Goal: Download file/media

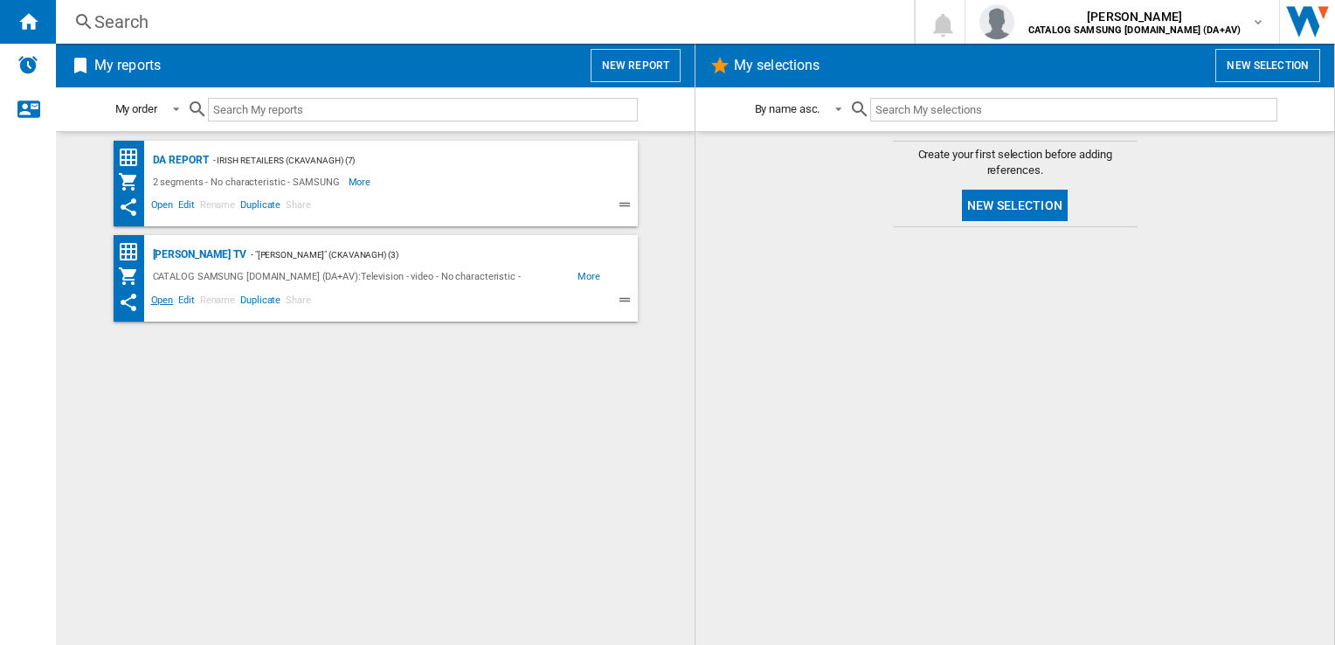
click at [155, 298] on span "Open" at bounding box center [163, 302] width 28 height 21
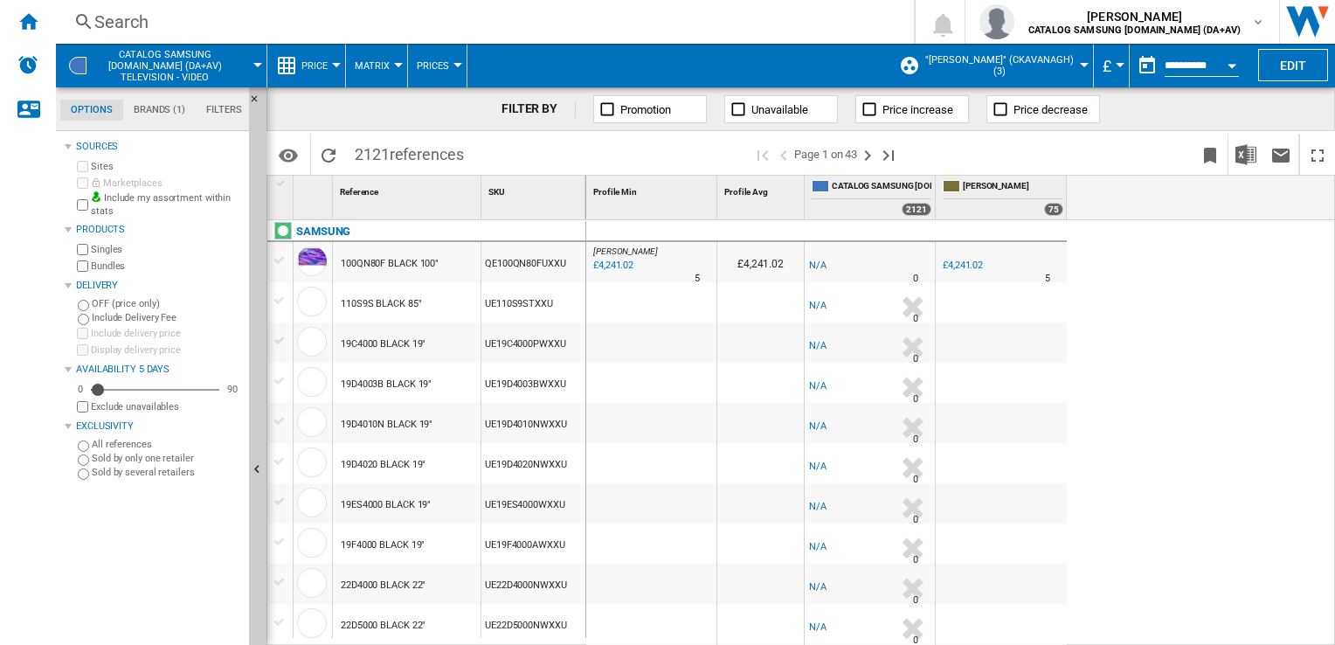
click at [1115, 67] on button "£" at bounding box center [1110, 66] width 17 height 44
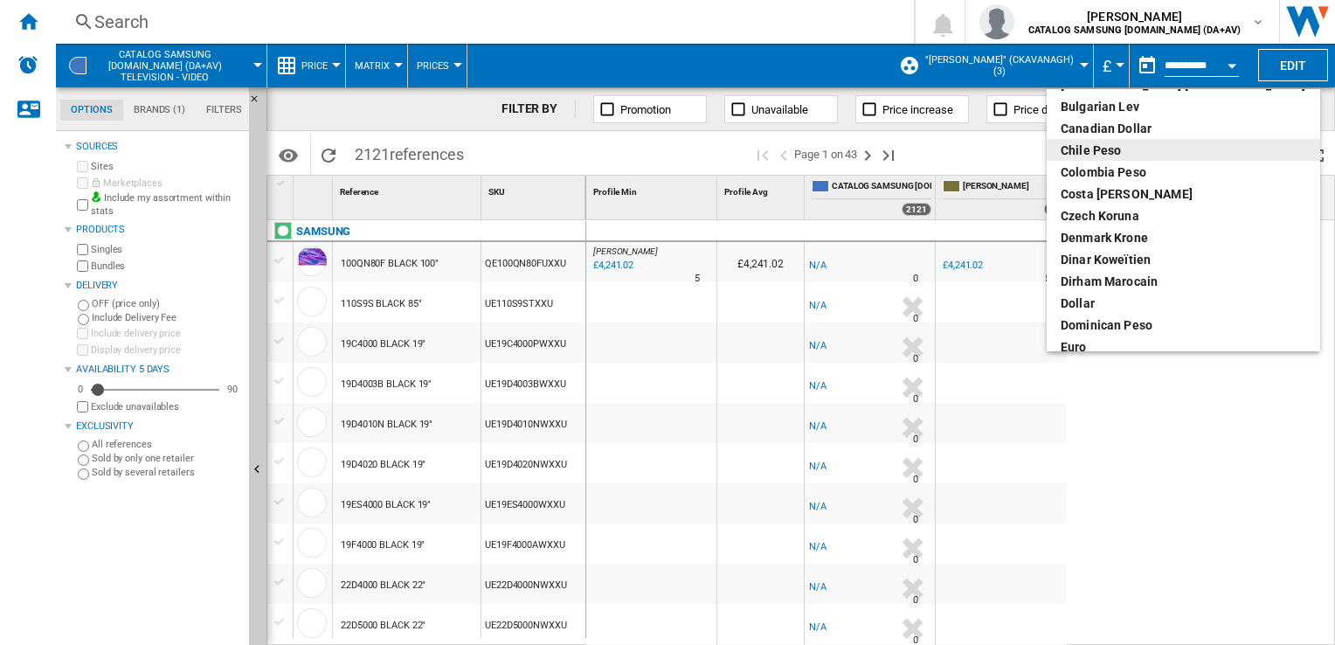
scroll to position [175, 0]
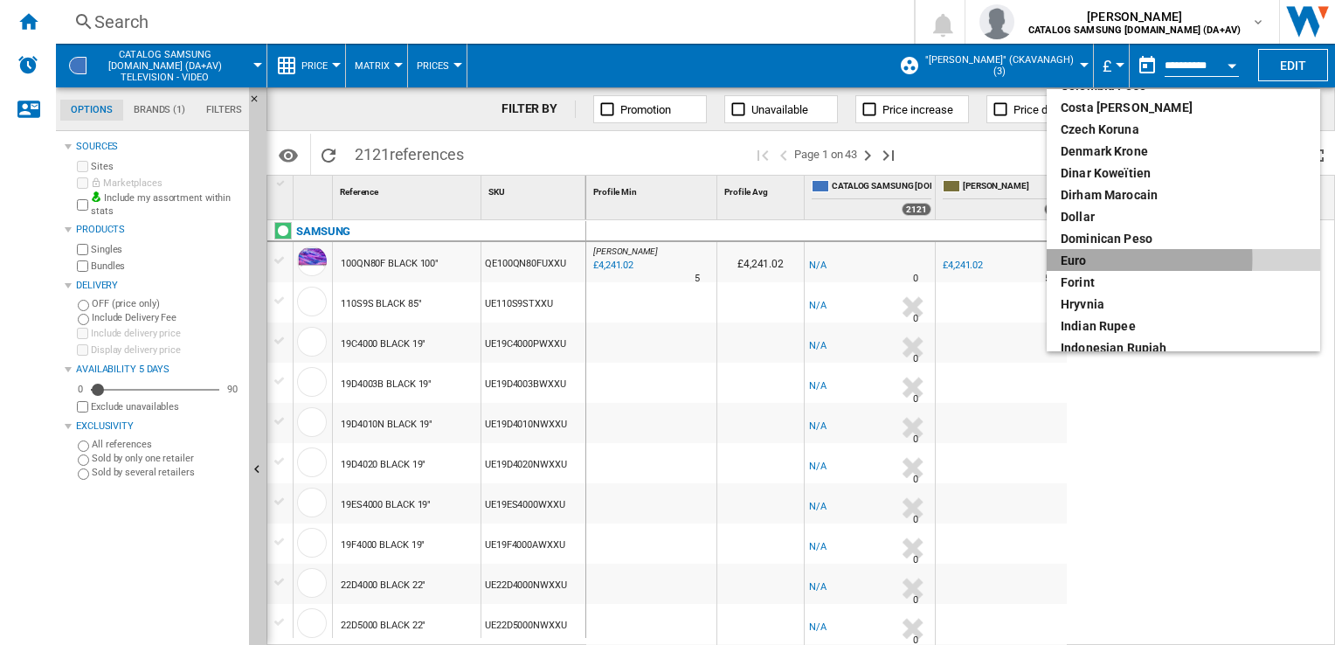
click at [1078, 259] on div "euro" at bounding box center [1182, 260] width 245 height 17
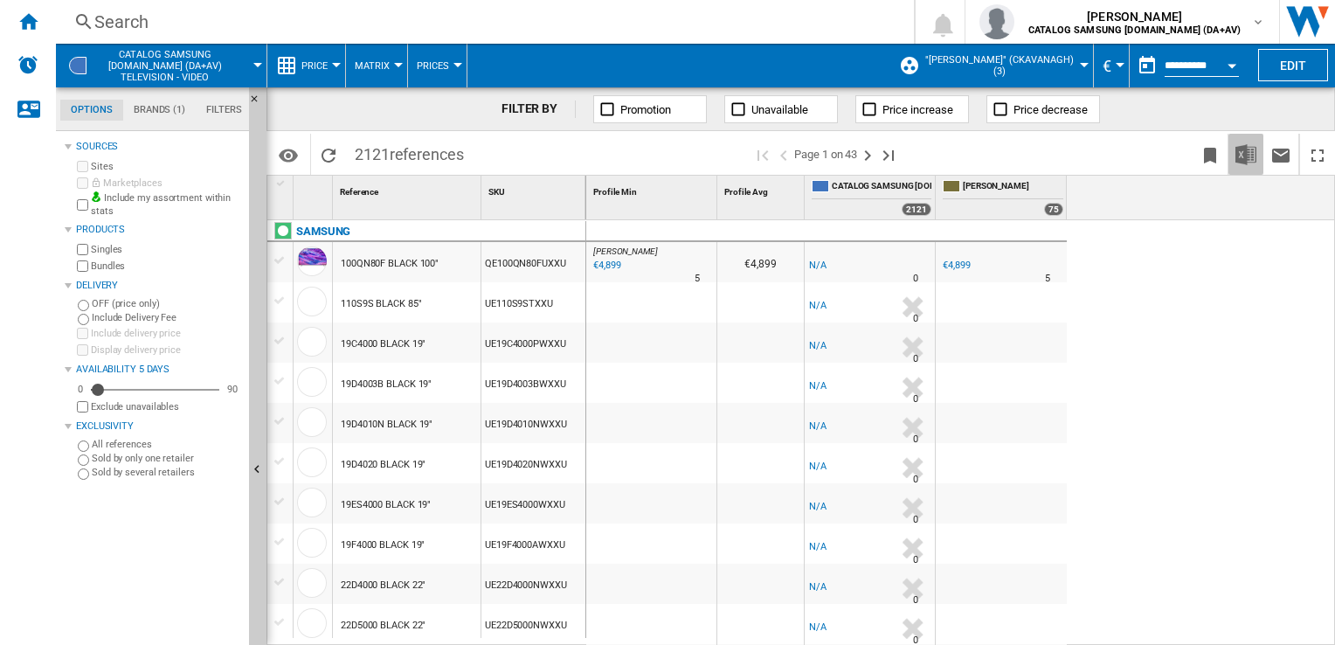
click at [1254, 155] on img "Download in Excel" at bounding box center [1245, 154] width 21 height 21
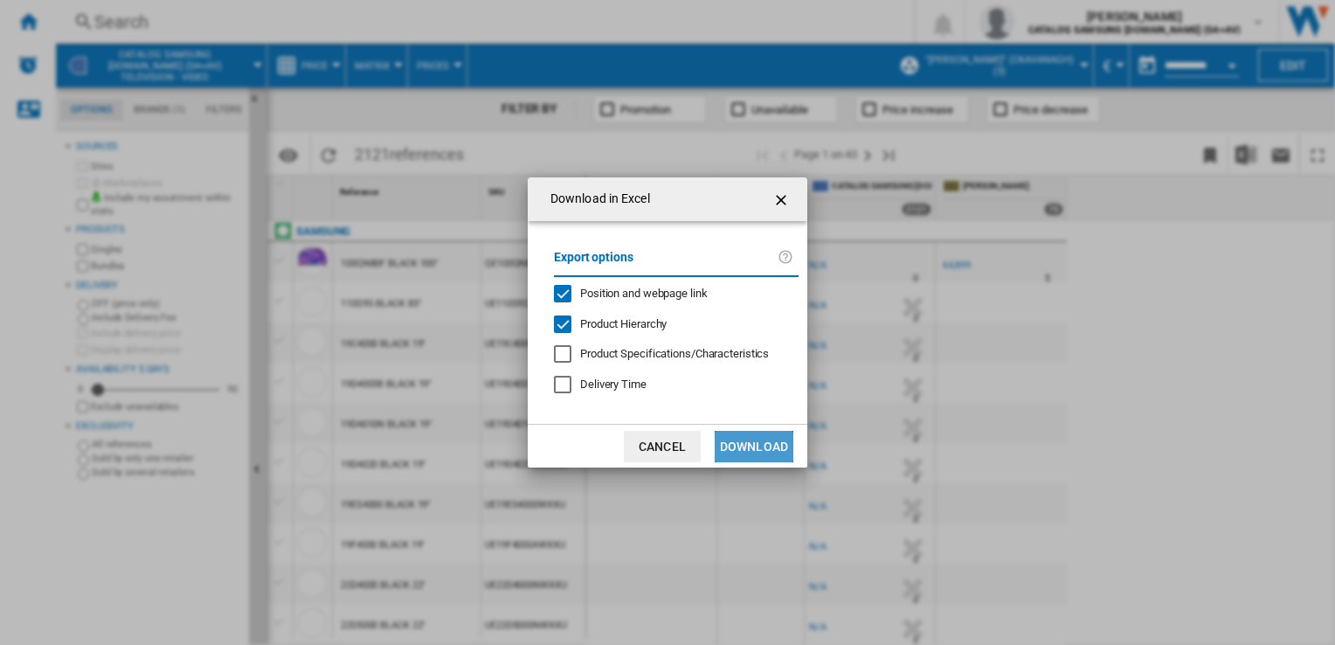
click at [752, 446] on button "Download" at bounding box center [754, 446] width 79 height 31
